Goal: Transaction & Acquisition: Purchase product/service

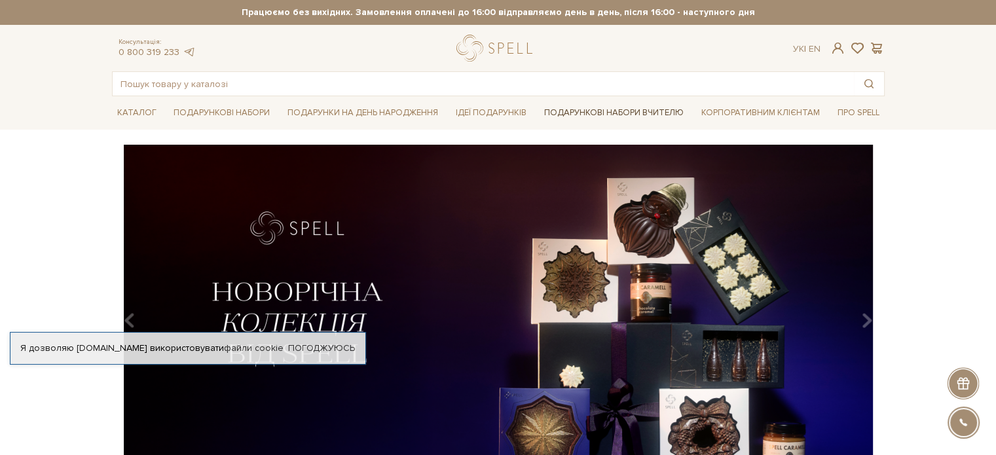
click at [597, 115] on link "Подарункові набори Вчителю" at bounding box center [614, 112] width 150 height 22
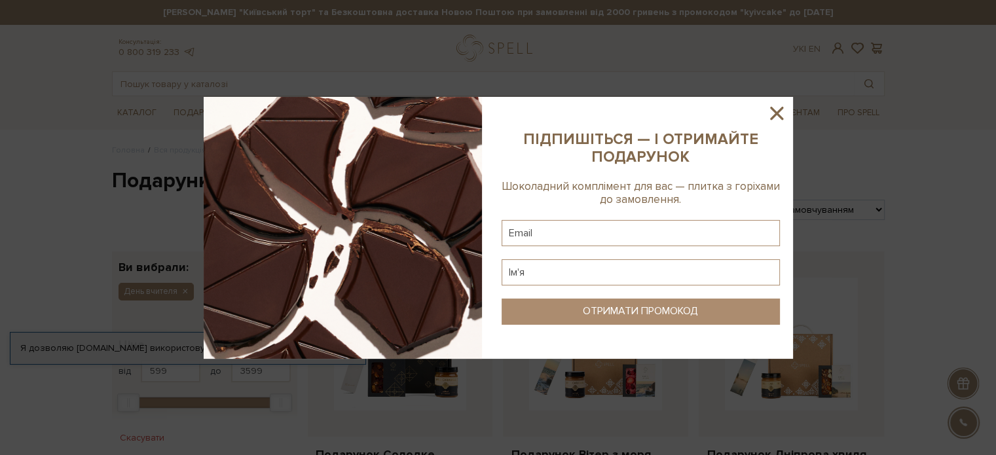
click at [771, 113] on icon at bounding box center [776, 113] width 22 height 22
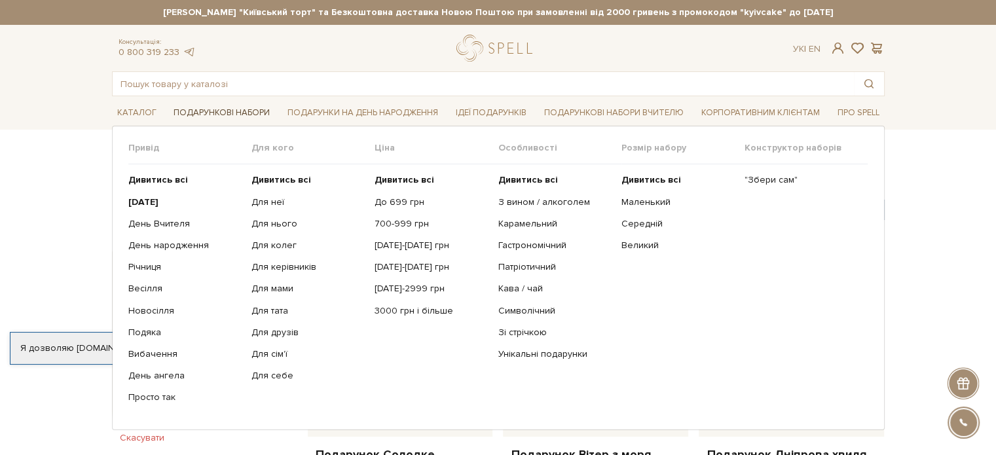
click at [204, 112] on link "Подарункові набори" at bounding box center [221, 113] width 107 height 20
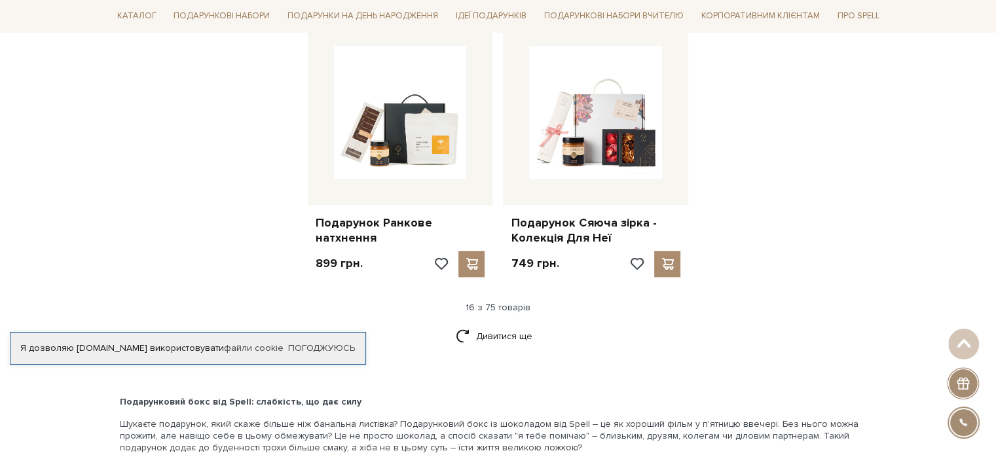
scroll to position [1768, 0]
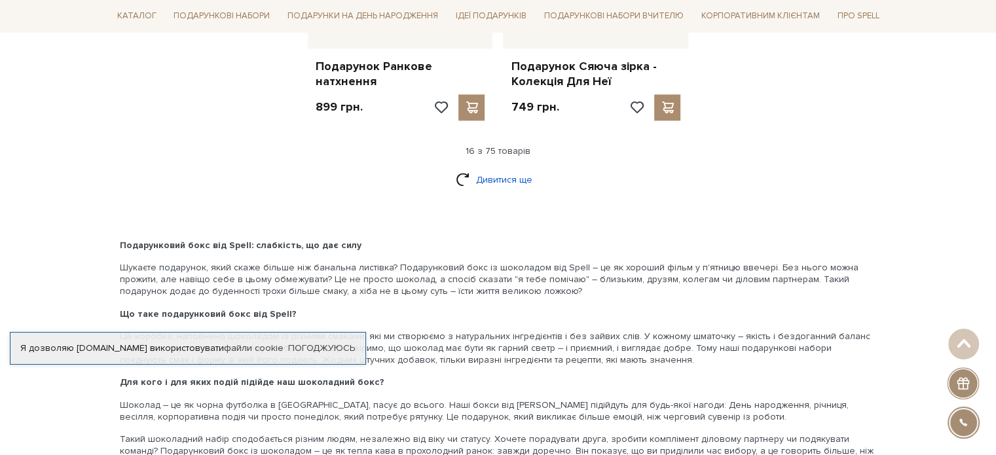
click at [491, 170] on link "Дивитися ще" at bounding box center [498, 179] width 85 height 23
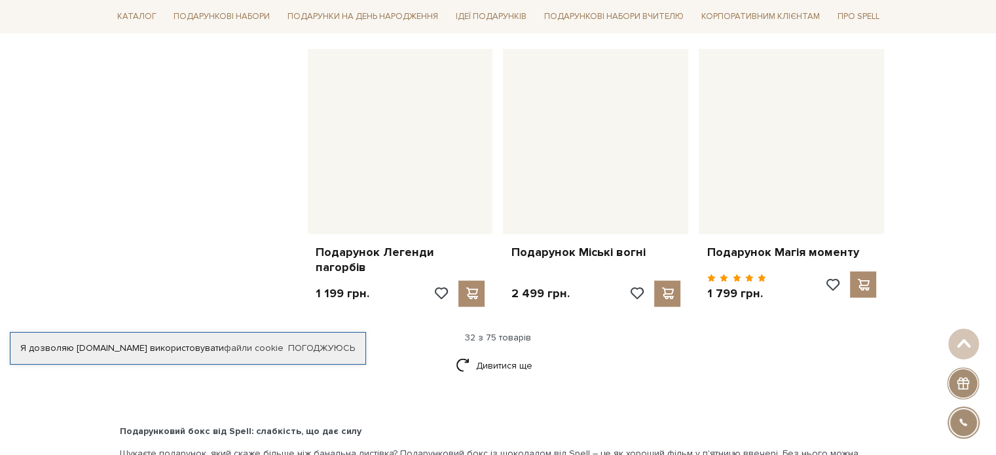
scroll to position [2946, 0]
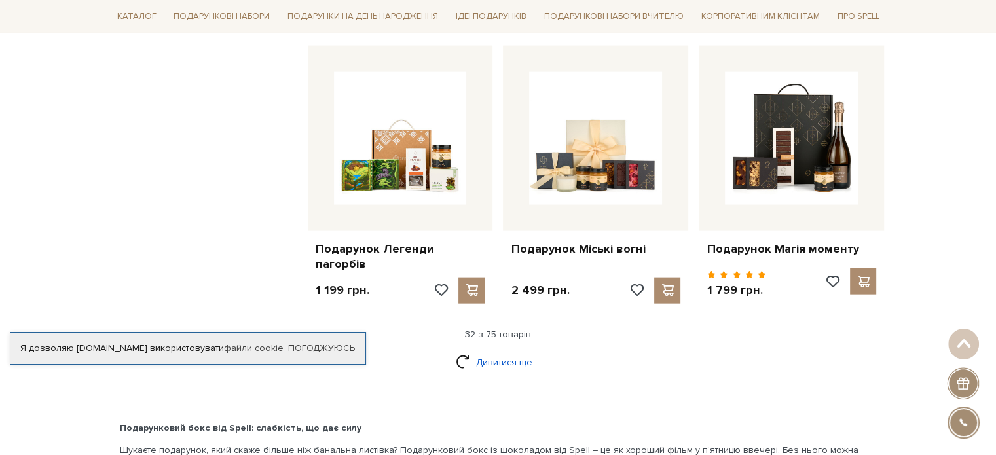
click at [505, 356] on link "Дивитися ще" at bounding box center [498, 362] width 85 height 23
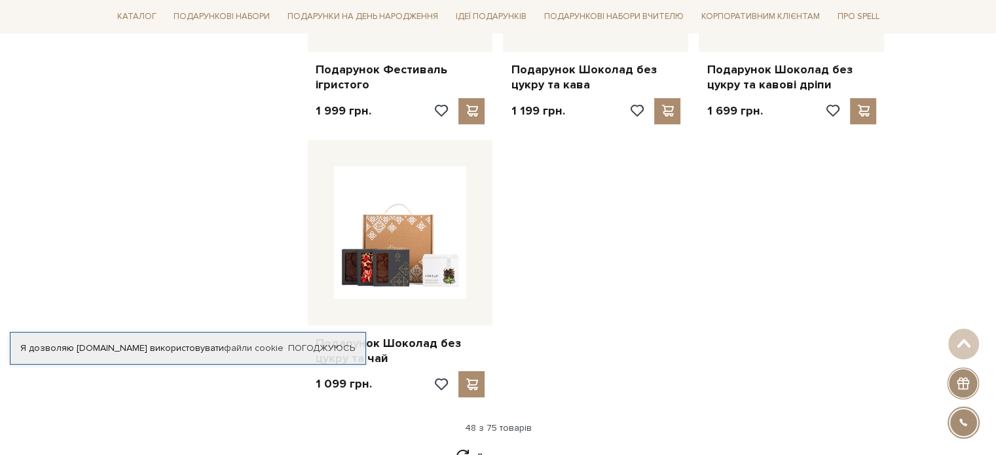
scroll to position [4714, 0]
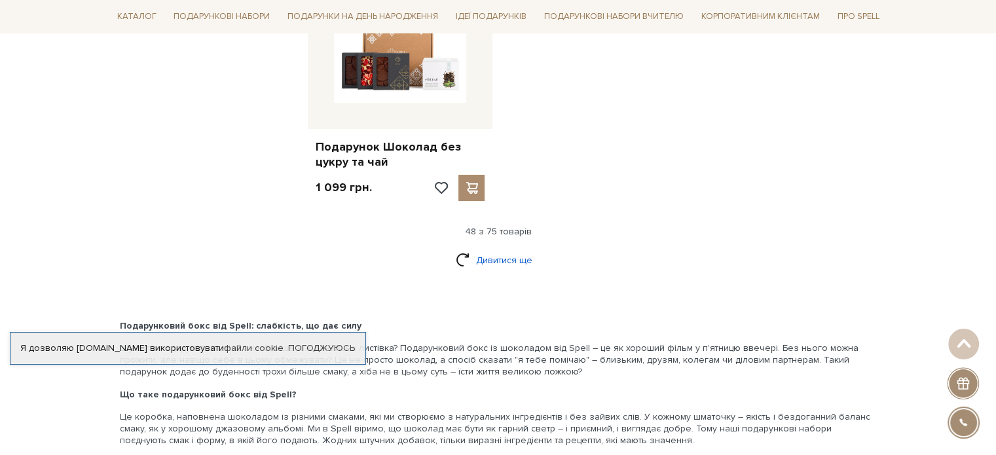
click at [494, 254] on link "Дивитися ще" at bounding box center [498, 260] width 85 height 23
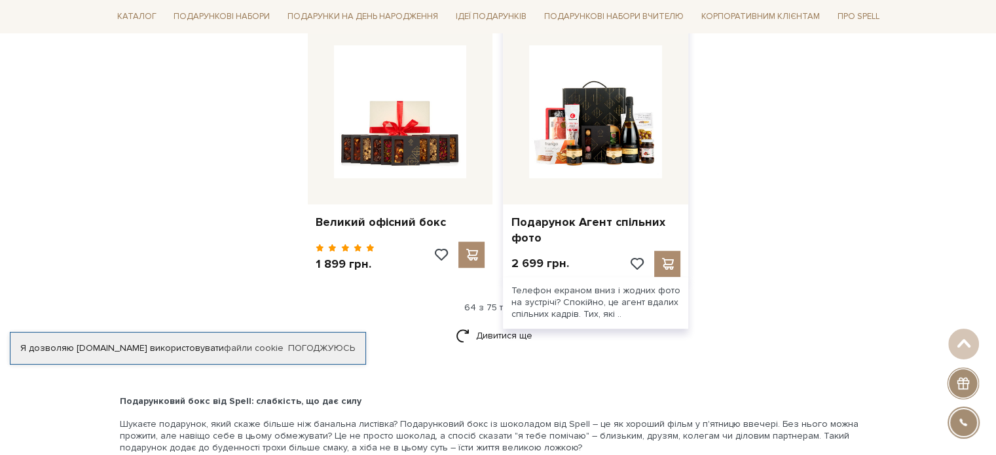
scroll to position [6024, 0]
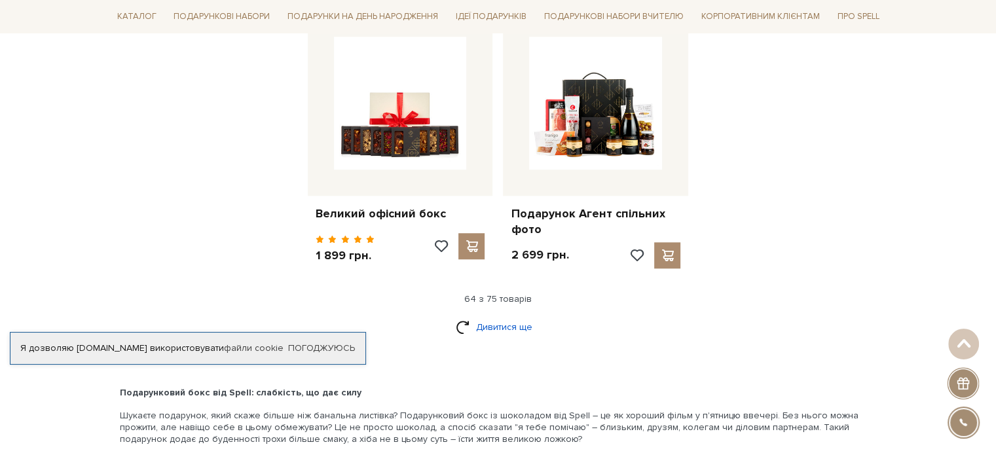
click at [490, 318] on link "Дивитися ще" at bounding box center [498, 327] width 85 height 23
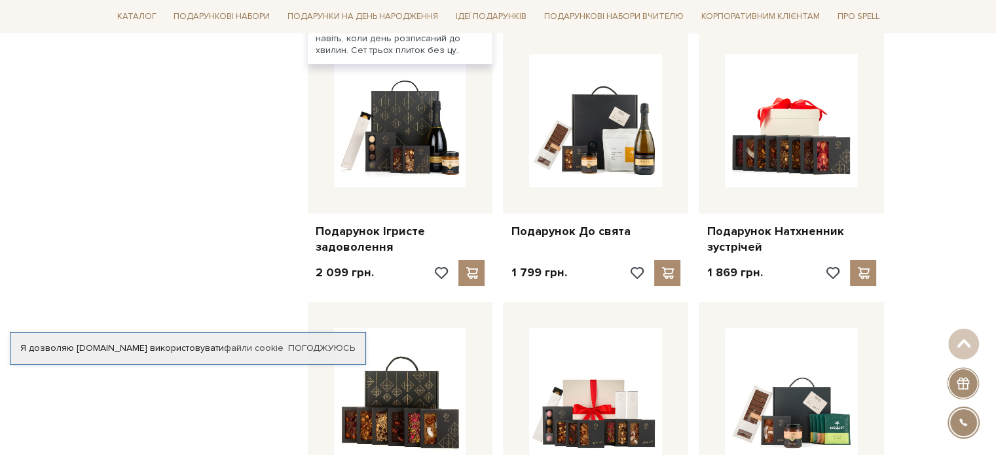
scroll to position [4780, 0]
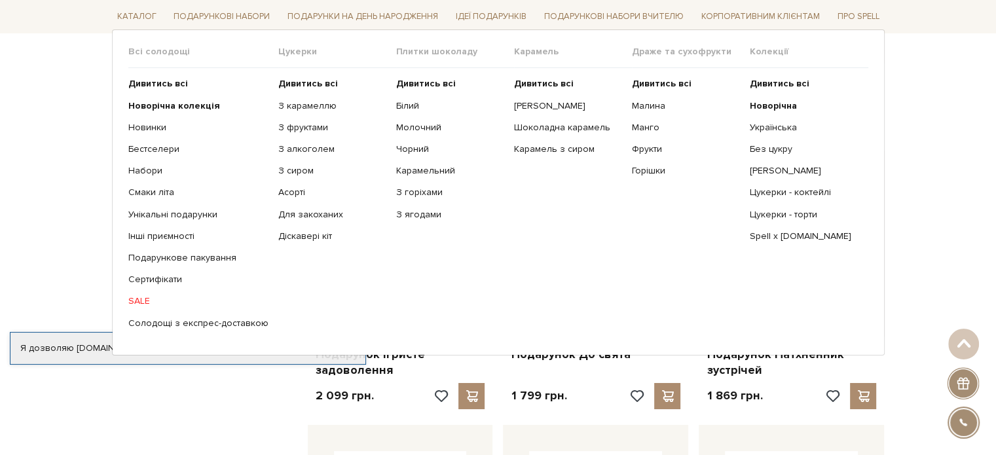
click at [310, 75] on ul "Дивитись всі З карамеллю З фруктами З алкоголем З сиром Асорті" at bounding box center [337, 203] width 118 height 270
click at [314, 81] on b "Дивитись всі" at bounding box center [308, 83] width 60 height 11
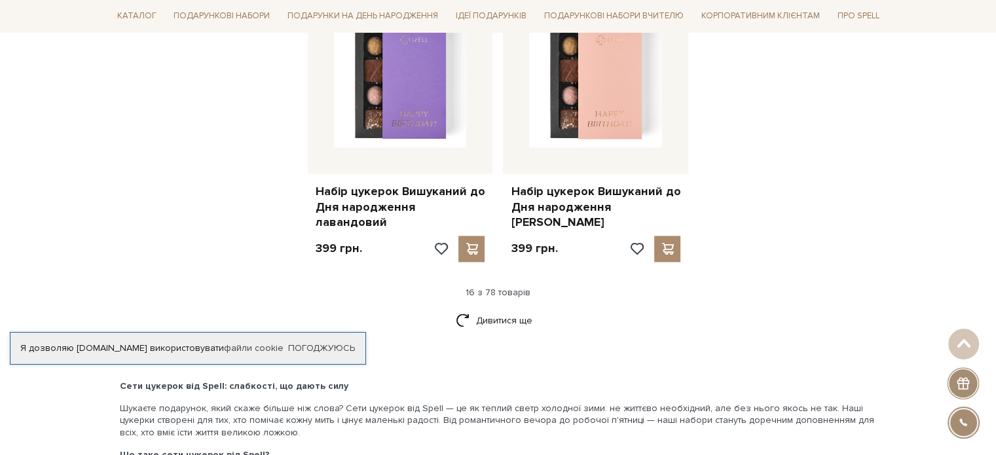
scroll to position [1702, 0]
click at [499, 308] on link "Дивитися ще" at bounding box center [498, 319] width 85 height 23
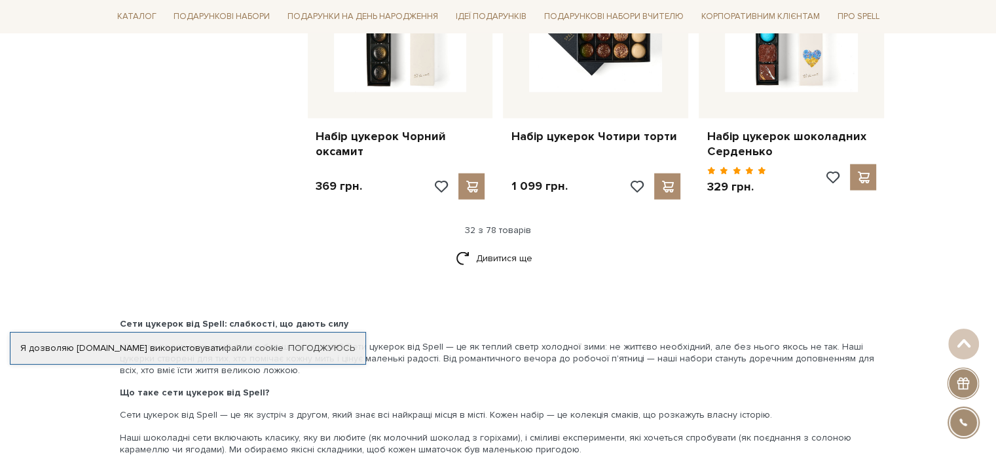
scroll to position [3208, 0]
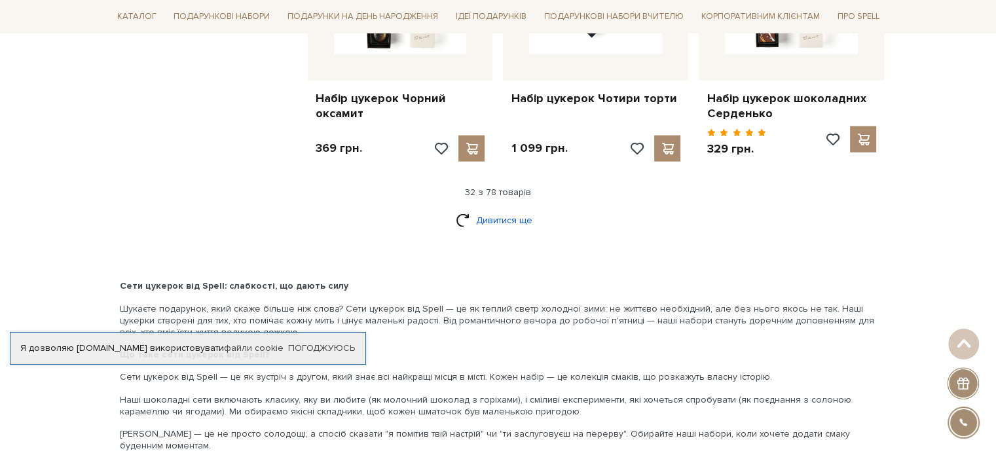
click at [508, 209] on link "Дивитися ще" at bounding box center [498, 220] width 85 height 23
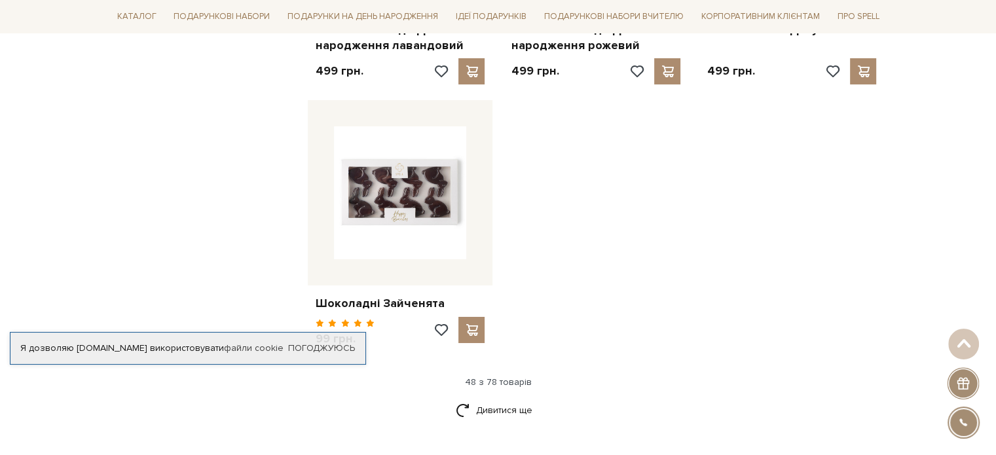
scroll to position [4780, 0]
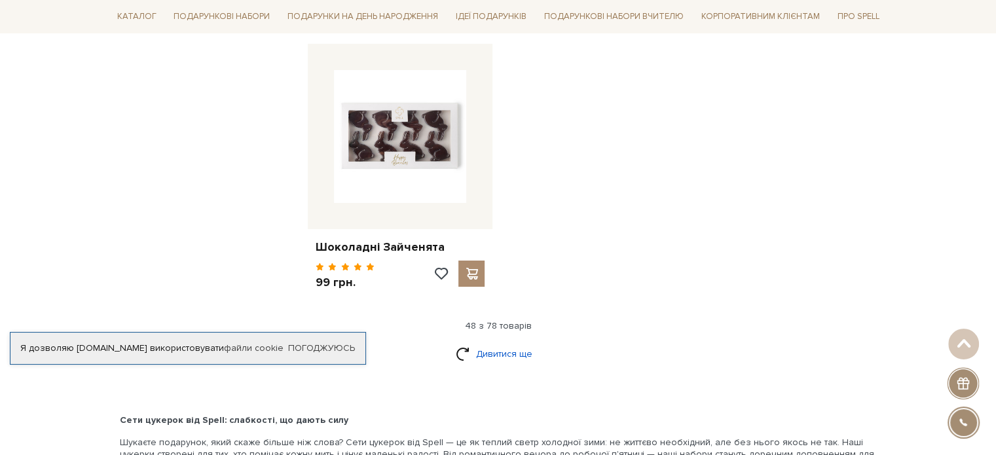
click at [494, 342] on link "Дивитися ще" at bounding box center [498, 353] width 85 height 23
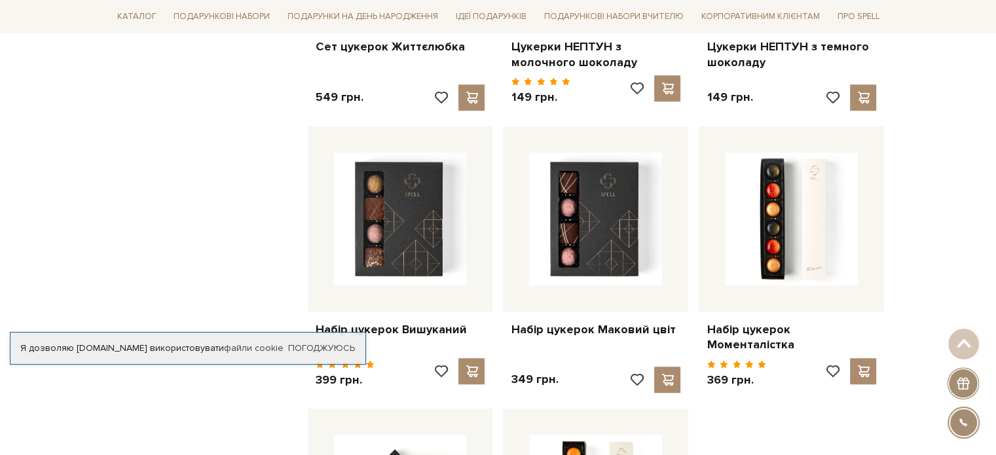
scroll to position [6089, 0]
